Goal: Information Seeking & Learning: Learn about a topic

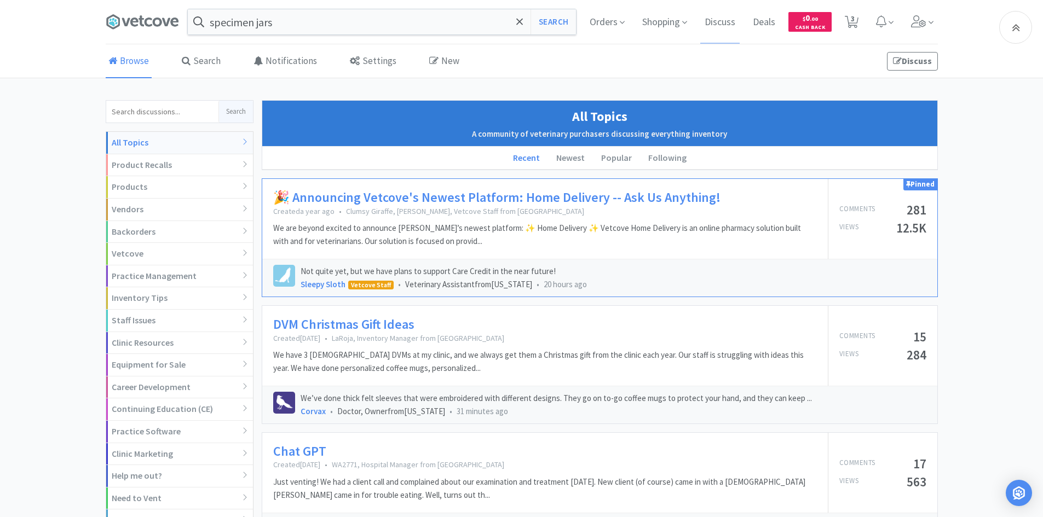
scroll to position [145, 0]
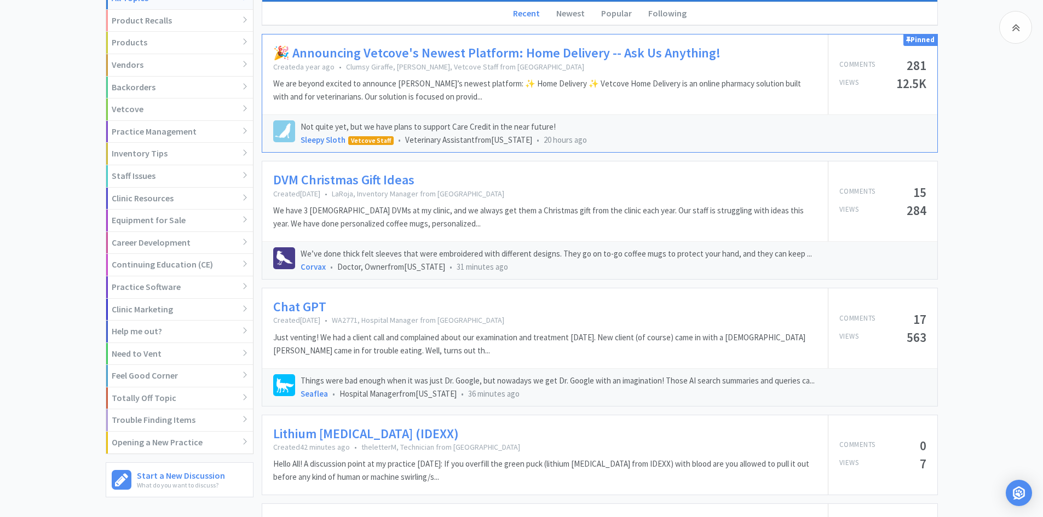
click at [453, 343] on p "Just venting! We had a client call and complained about our examination and tre…" at bounding box center [545, 344] width 544 height 26
click at [396, 347] on p "Just venting! We had a client call and complained about our examination and tre…" at bounding box center [545, 344] width 544 height 26
click at [297, 307] on link "Chat GPT" at bounding box center [299, 307] width 53 height 16
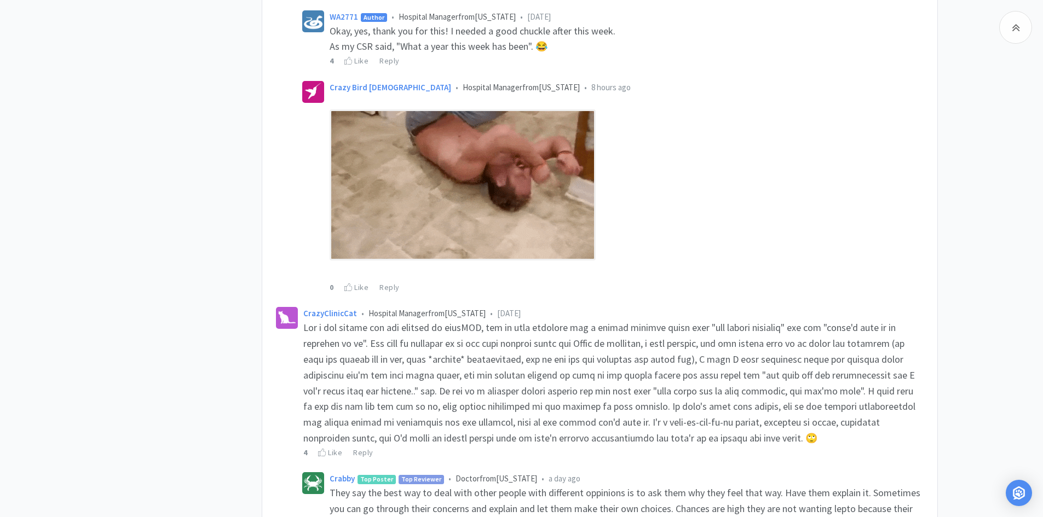
scroll to position [945, 0]
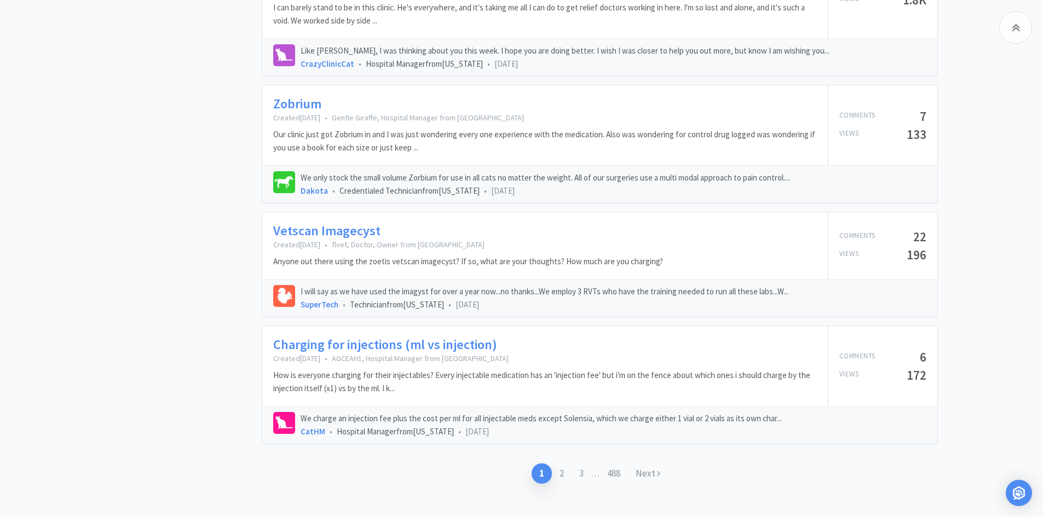
scroll to position [1602, 0]
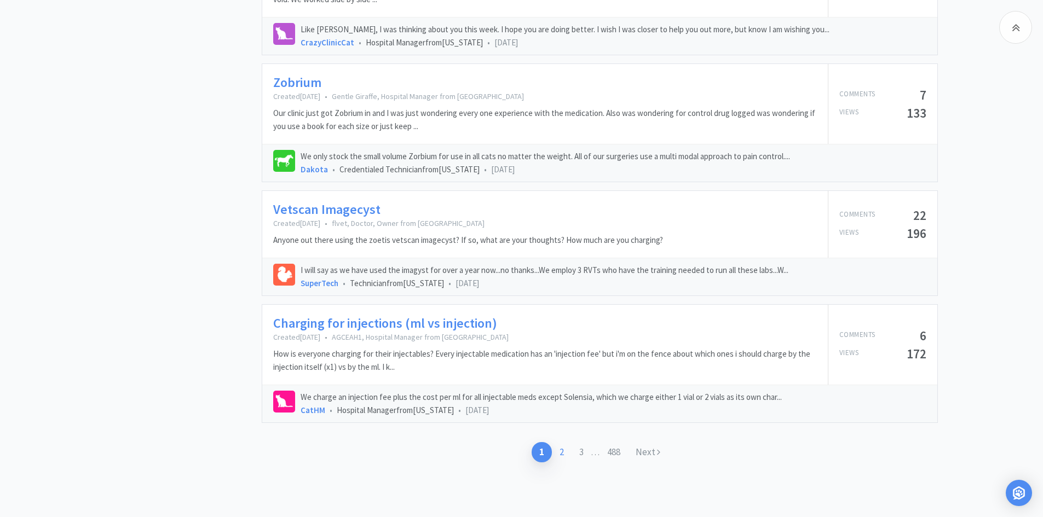
click at [559, 453] on link "2" at bounding box center [562, 452] width 20 height 20
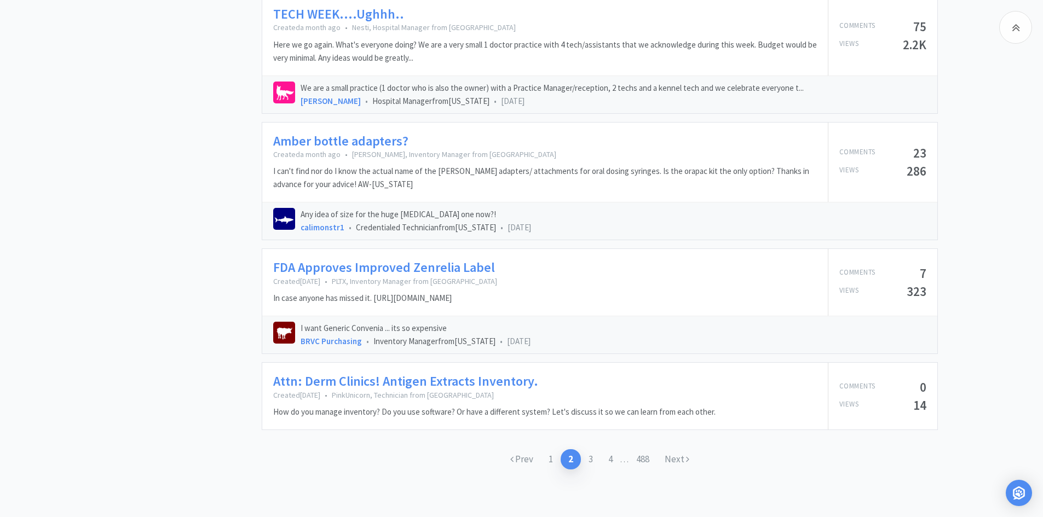
scroll to position [1585, 0]
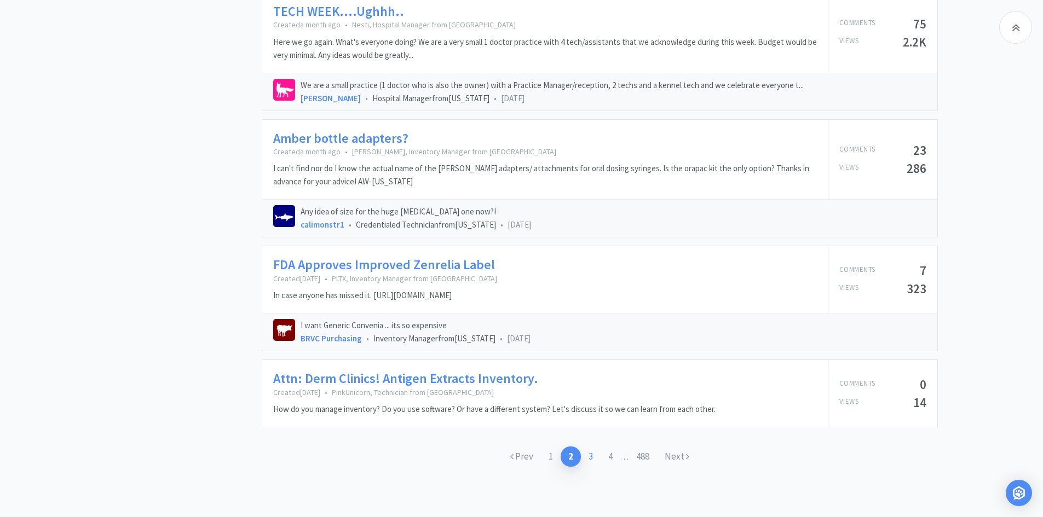
click at [589, 459] on link "3" at bounding box center [591, 457] width 20 height 20
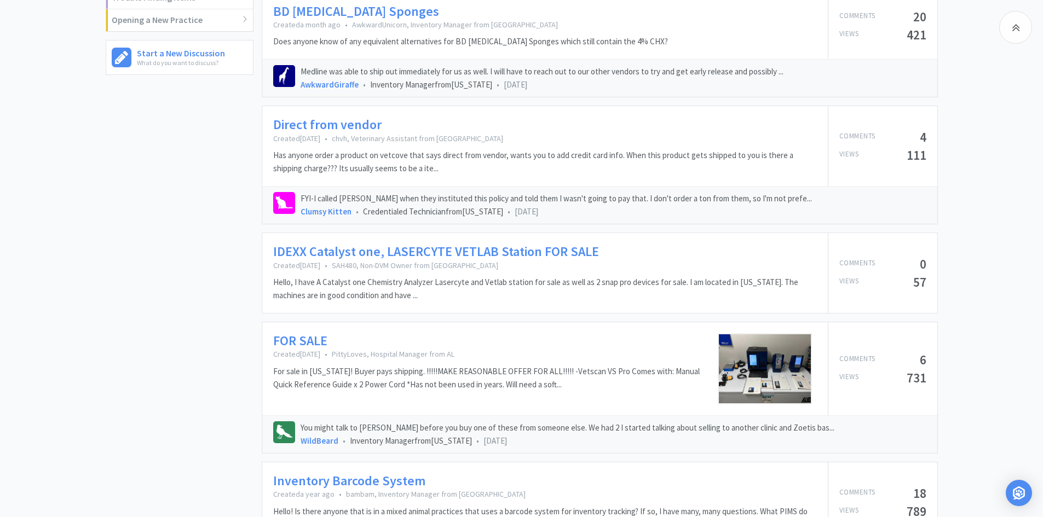
scroll to position [570, 0]
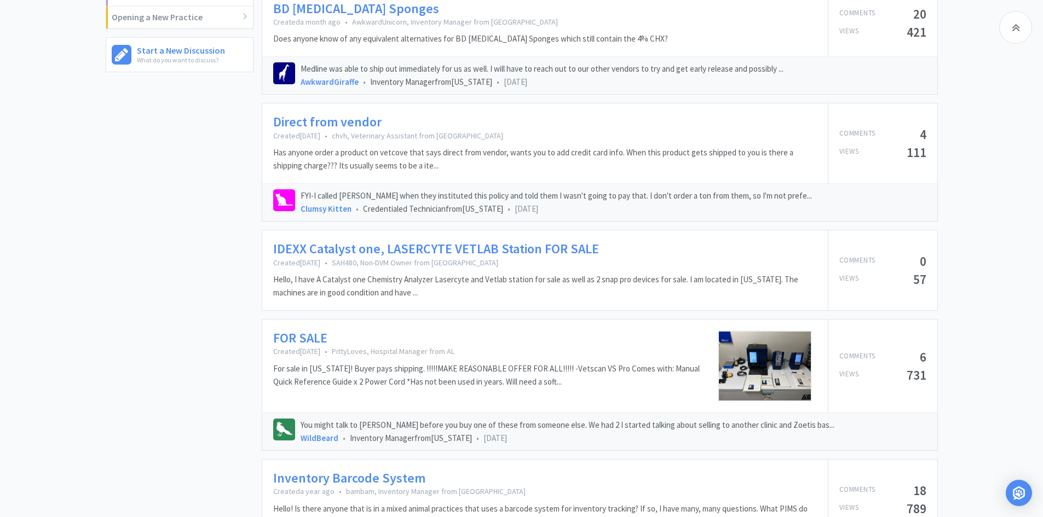
click at [308, 342] on link "FOR SALE" at bounding box center [300, 339] width 54 height 16
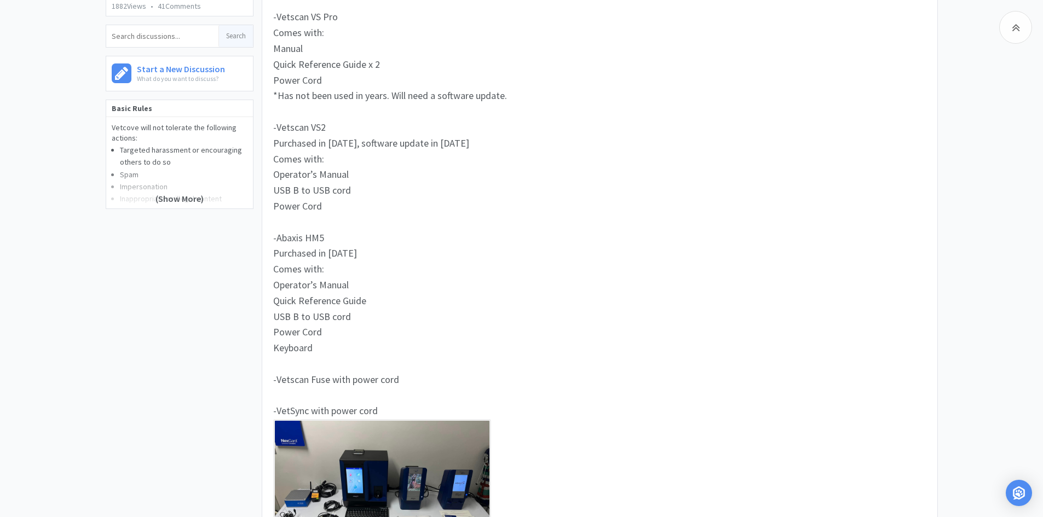
scroll to position [213, 0]
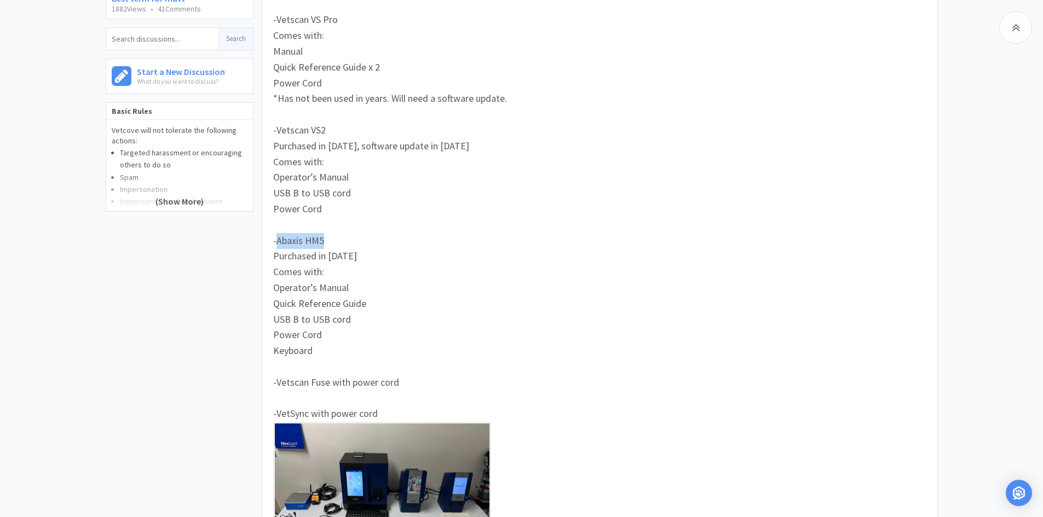
drag, startPoint x: 323, startPoint y: 242, endPoint x: 278, endPoint y: 241, distance: 44.9
click at [278, 241] on span "-Abaxis HM5" at bounding box center [298, 240] width 51 height 13
copy span "Abaxis HM5"
drag, startPoint x: 330, startPoint y: 126, endPoint x: 278, endPoint y: 124, distance: 51.5
click at [278, 124] on div "-Vetscan VS2" at bounding box center [599, 131] width 653 height 16
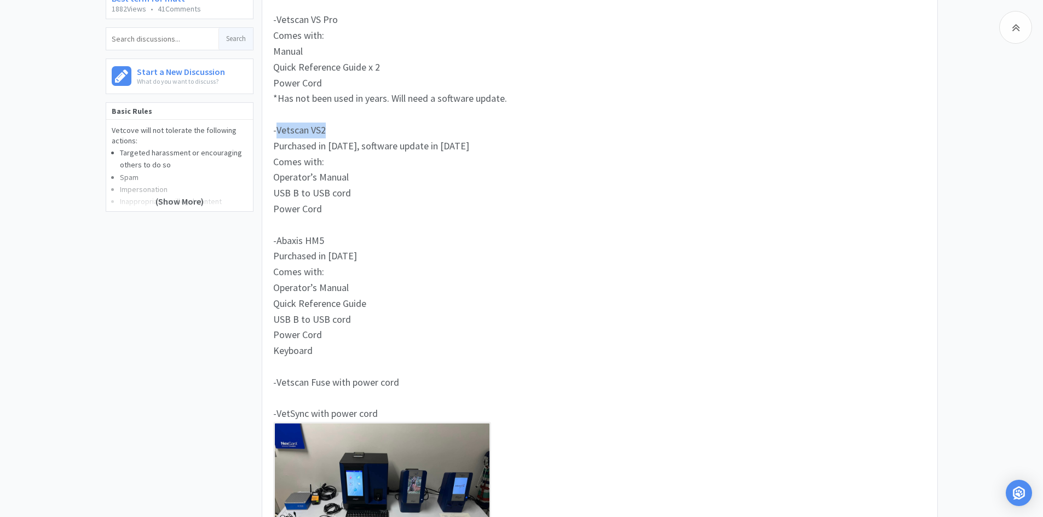
copy span "Vetscan VS2"
drag, startPoint x: 337, startPoint y: 17, endPoint x: 276, endPoint y: 18, distance: 60.8
click at [276, 18] on div "-Vetscan VS Pro" at bounding box center [599, 20] width 653 height 16
copy span "Vetscan VS Pro"
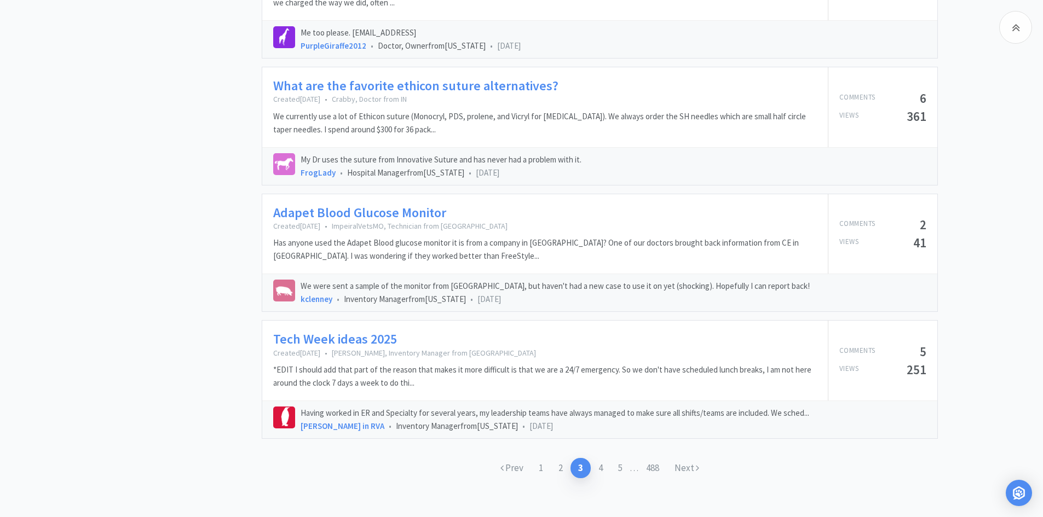
scroll to position [1613, 0]
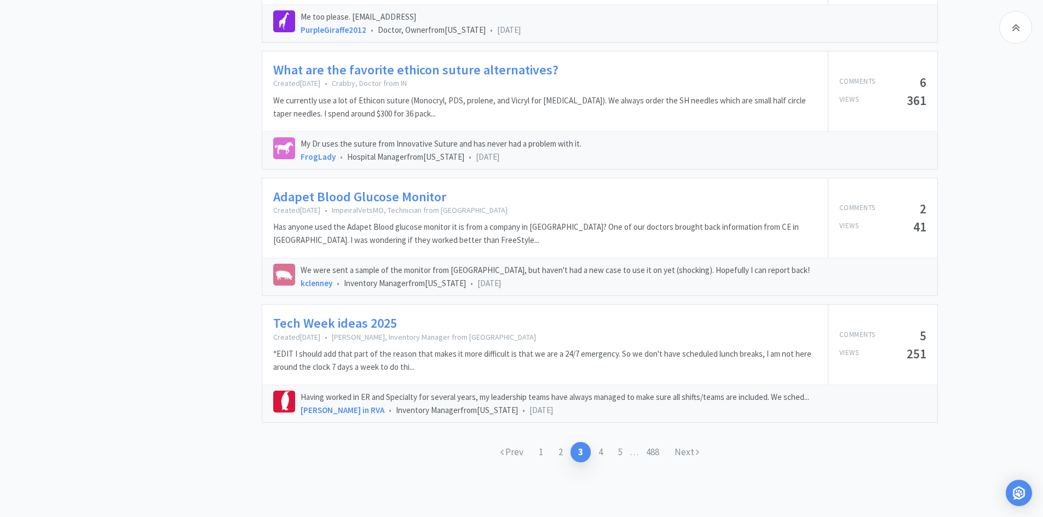
click at [330, 322] on link "Tech Week ideas 2025" at bounding box center [335, 324] width 124 height 16
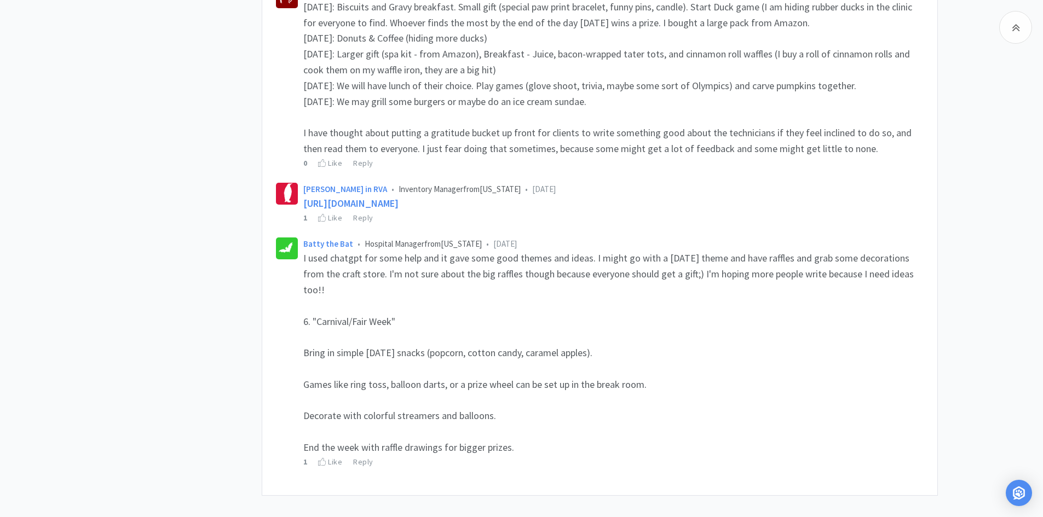
scroll to position [991, 0]
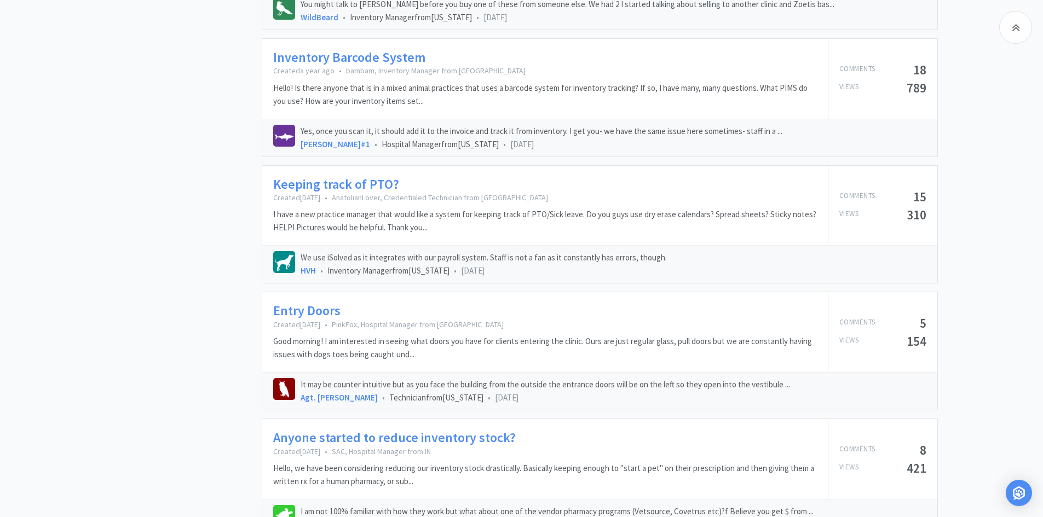
scroll to position [1613, 0]
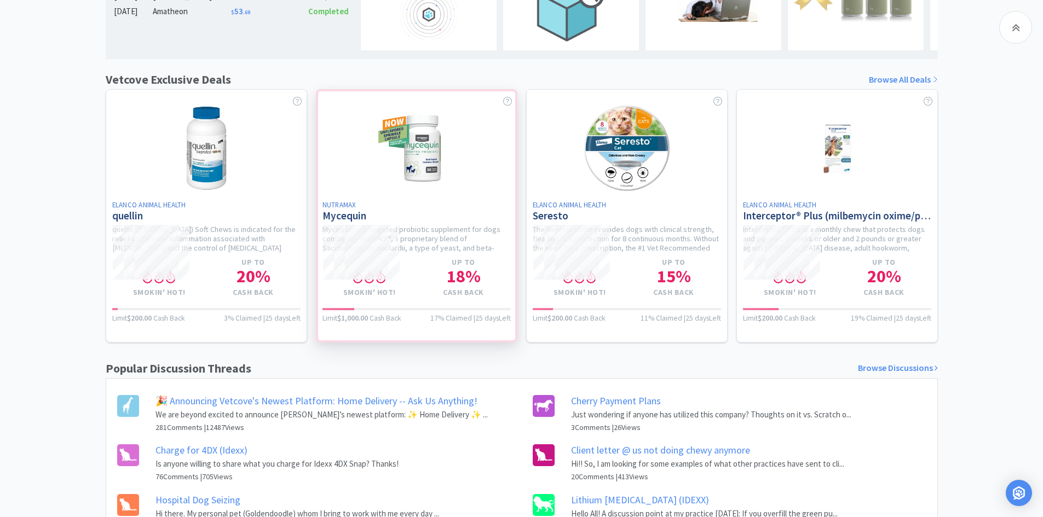
scroll to position [412, 0]
